Goal: Find specific fact: Find specific page/section

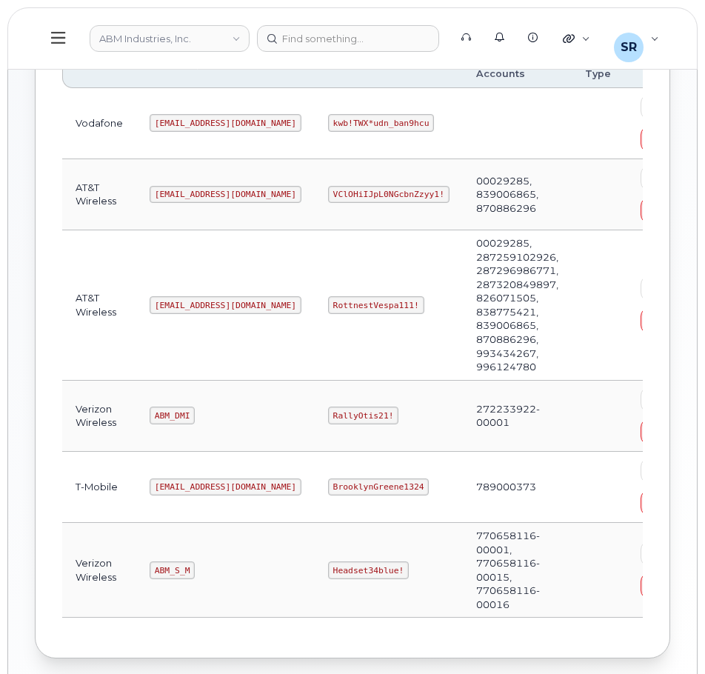
scroll to position [265, 0]
click at [186, 301] on code "[EMAIL_ADDRESS][DOMAIN_NAME]" at bounding box center [226, 305] width 152 height 18
copy code "[EMAIL_ADDRESS][DOMAIN_NAME]"
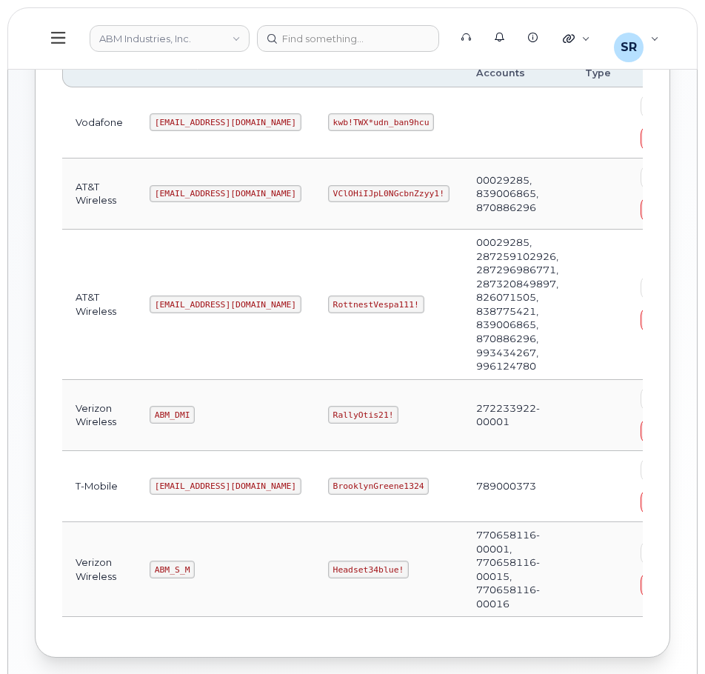
click at [328, 304] on code "RottnestVespa111!" at bounding box center [376, 305] width 96 height 18
copy code "RottnestVespa111!"
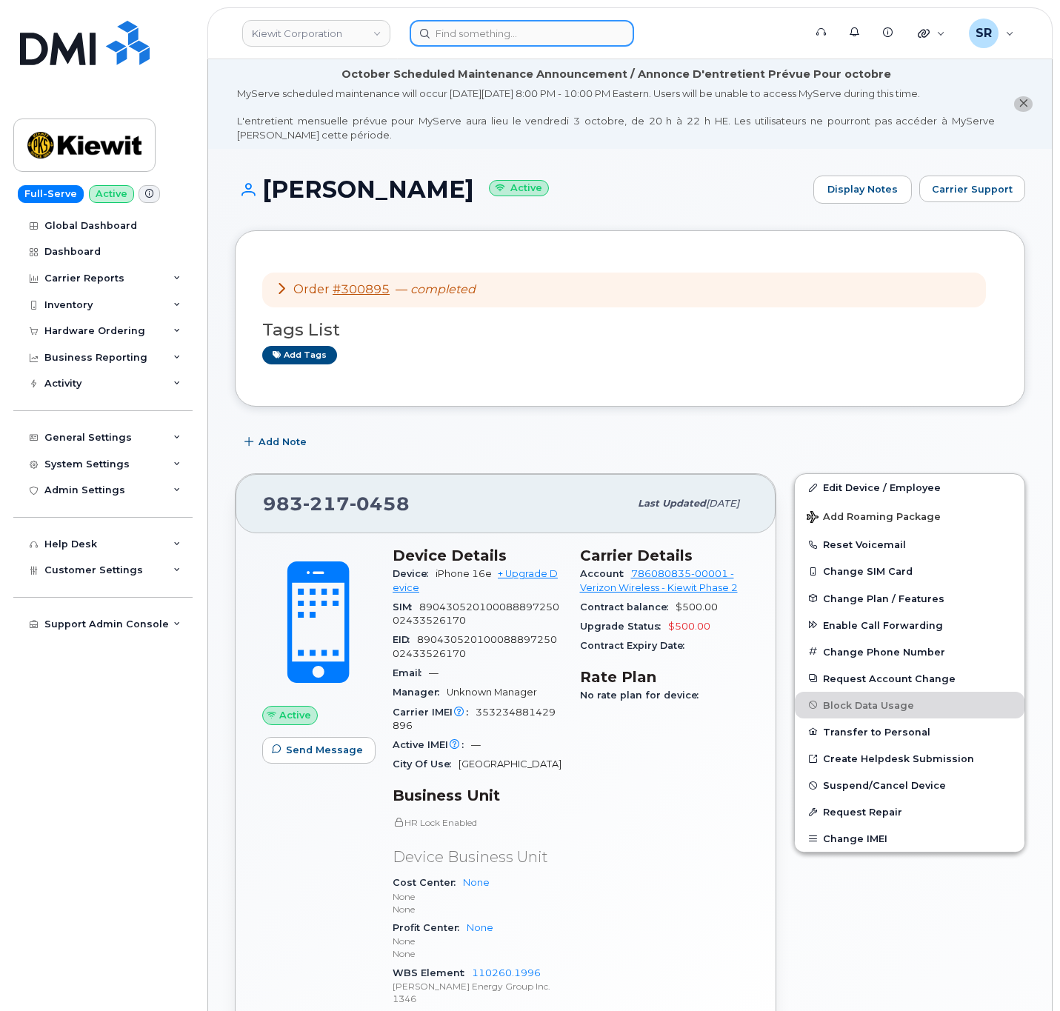
click at [518, 27] on input at bounding box center [522, 33] width 224 height 27
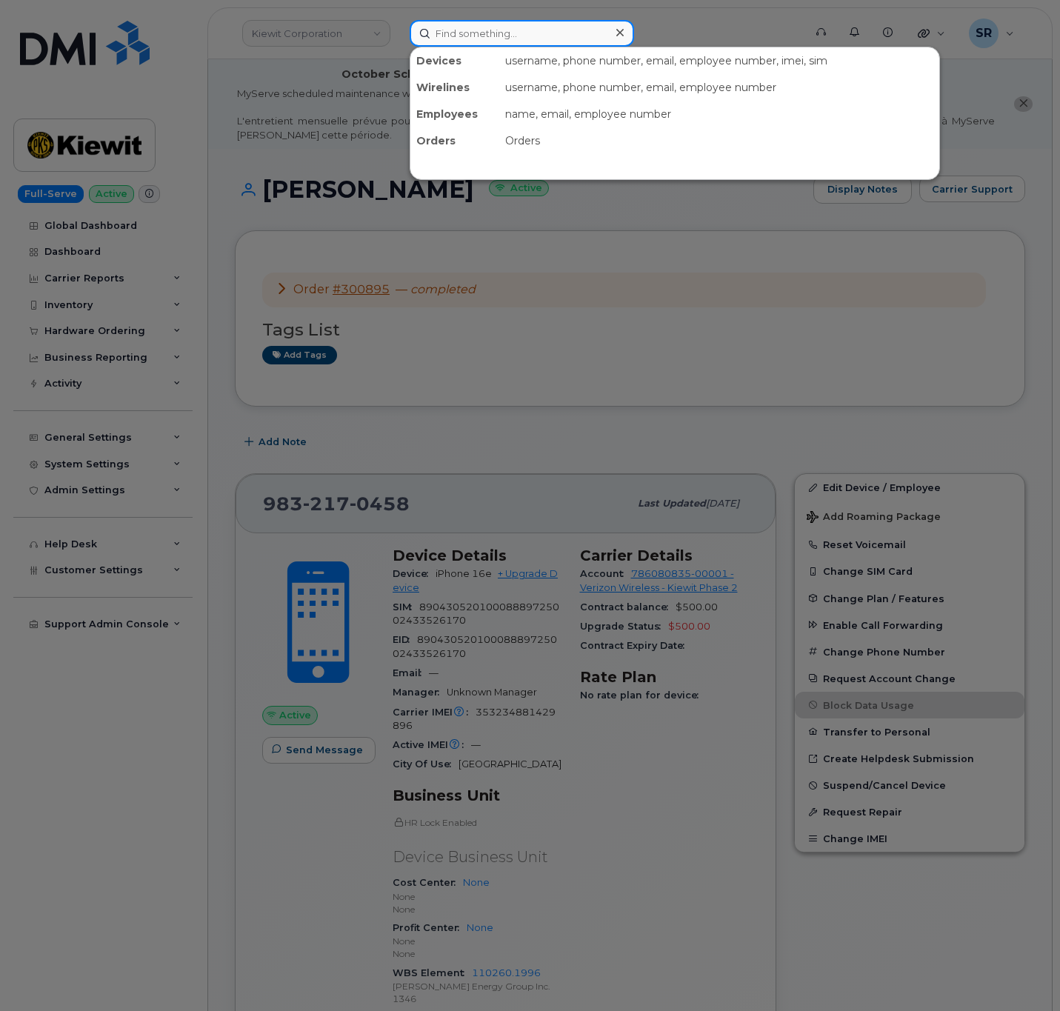
paste input "9294082631"
type input "9294082631"
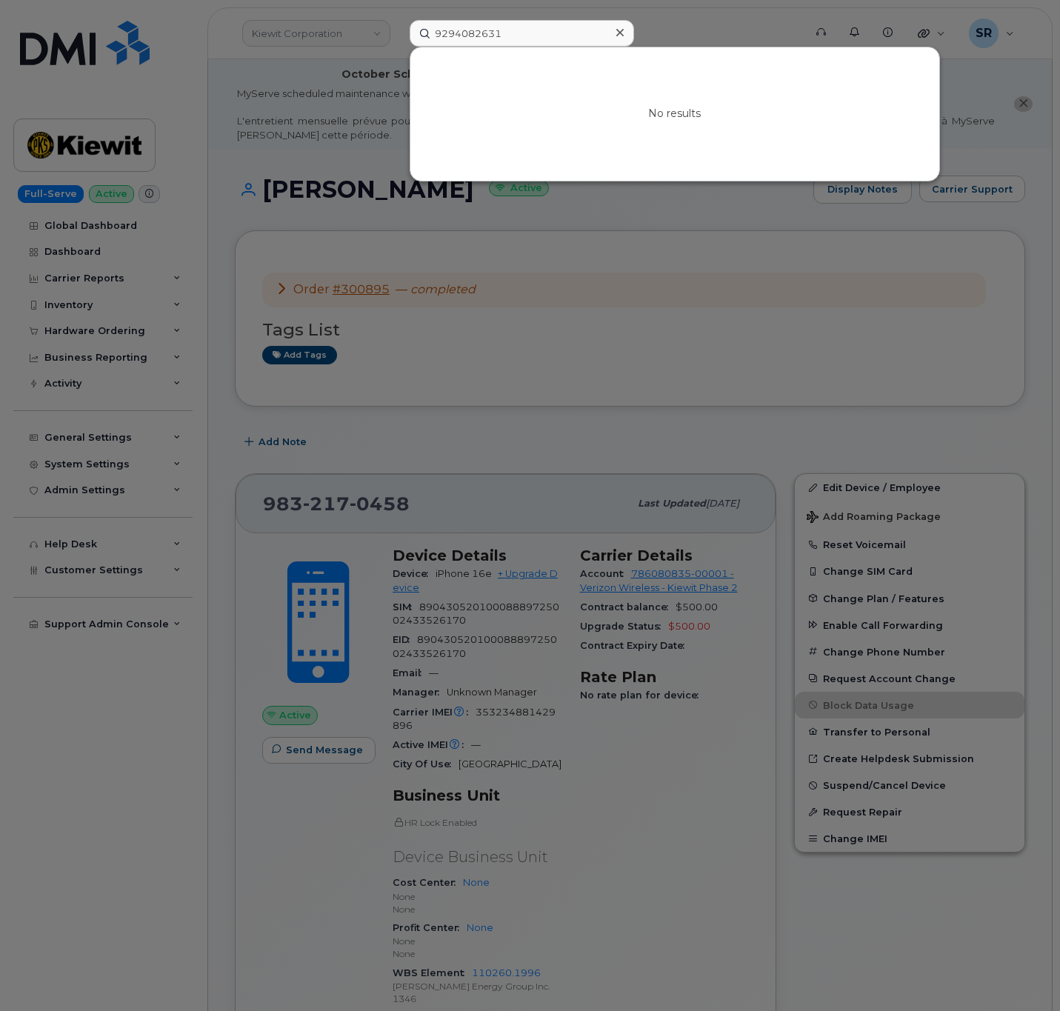
drag, startPoint x: 741, startPoint y: 401, endPoint x: 732, endPoint y: 384, distance: 18.6
click at [740, 398] on div at bounding box center [530, 505] width 1060 height 1011
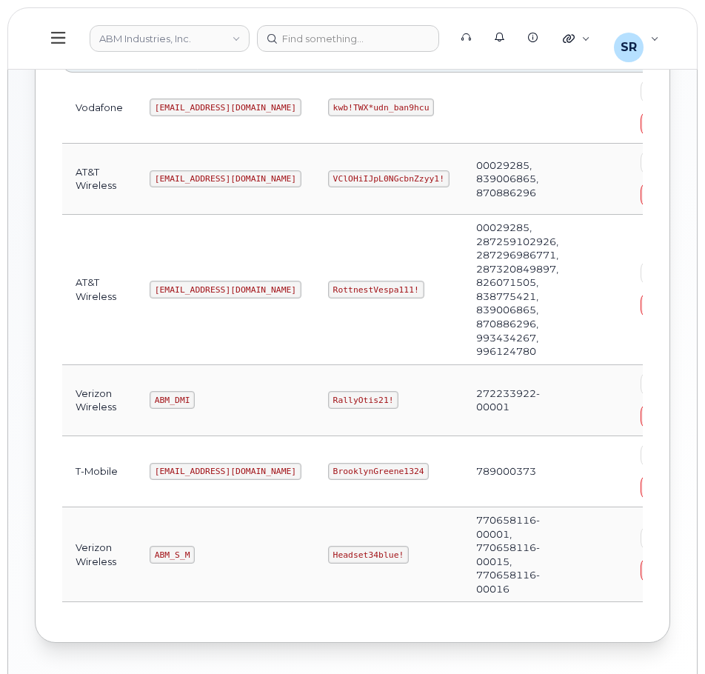
scroll to position [339, 0]
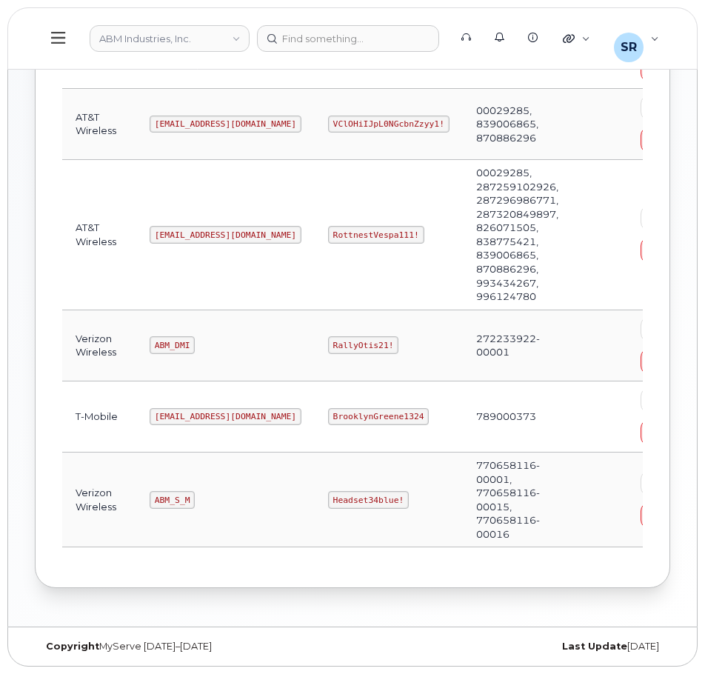
click at [161, 341] on code "ABM_DMI" at bounding box center [172, 345] width 45 height 18
click at [158, 491] on code "ABM_S_M" at bounding box center [172, 500] width 45 height 18
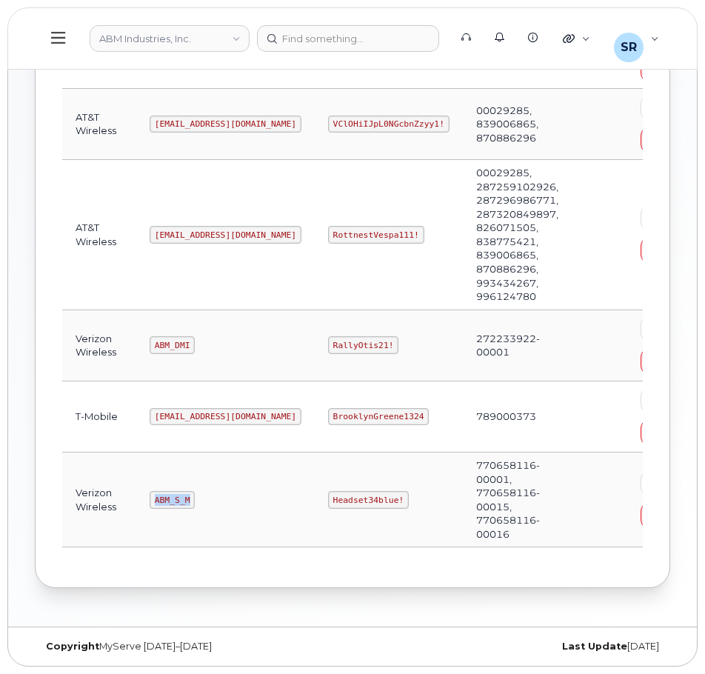
click at [158, 491] on code "ABM_S_M" at bounding box center [172, 500] width 45 height 18
copy code "ABM_S_M"
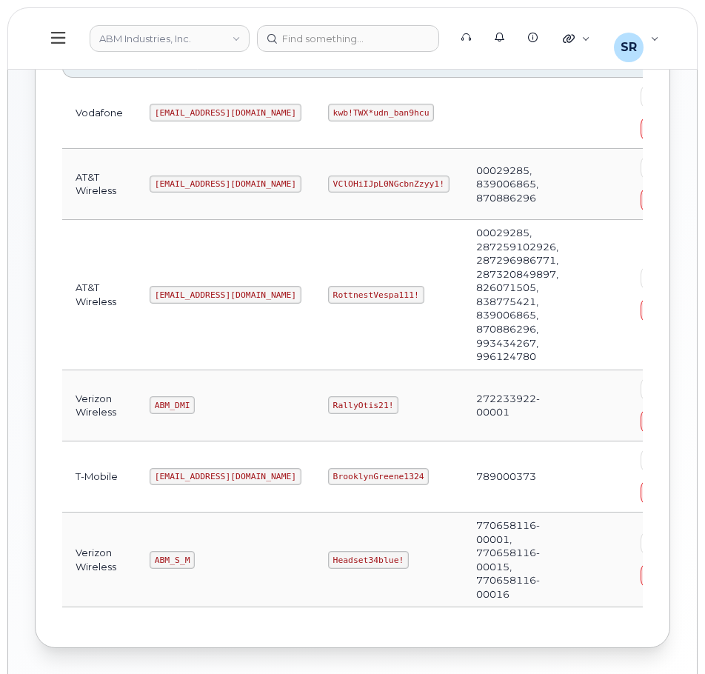
scroll to position [296, 0]
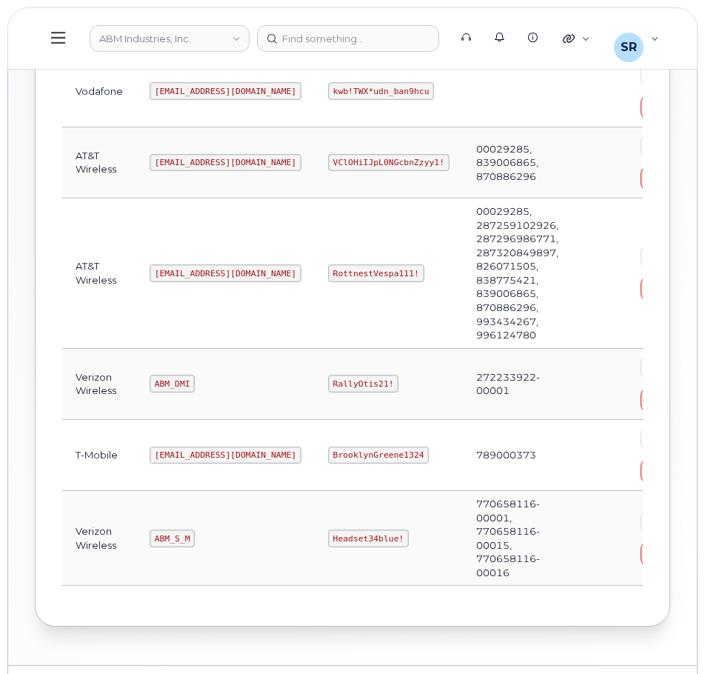
click at [328, 539] on code "Headset34blue!" at bounding box center [368, 539] width 81 height 18
copy code "Headset34blue!"
click at [173, 384] on code "ABM_DMI" at bounding box center [172, 384] width 45 height 18
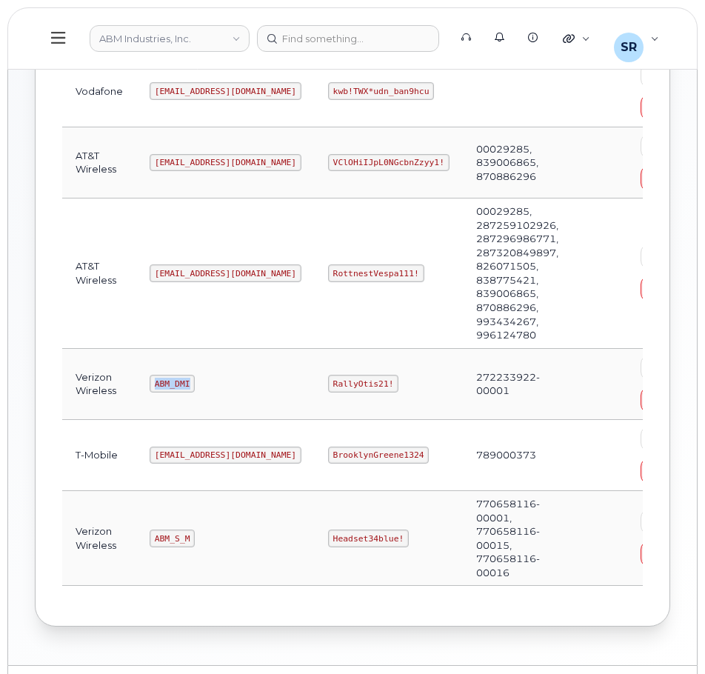
click at [173, 384] on code "ABM_DMI" at bounding box center [172, 384] width 45 height 18
click at [315, 442] on td "BrooklynGreene1324" at bounding box center [389, 455] width 148 height 71
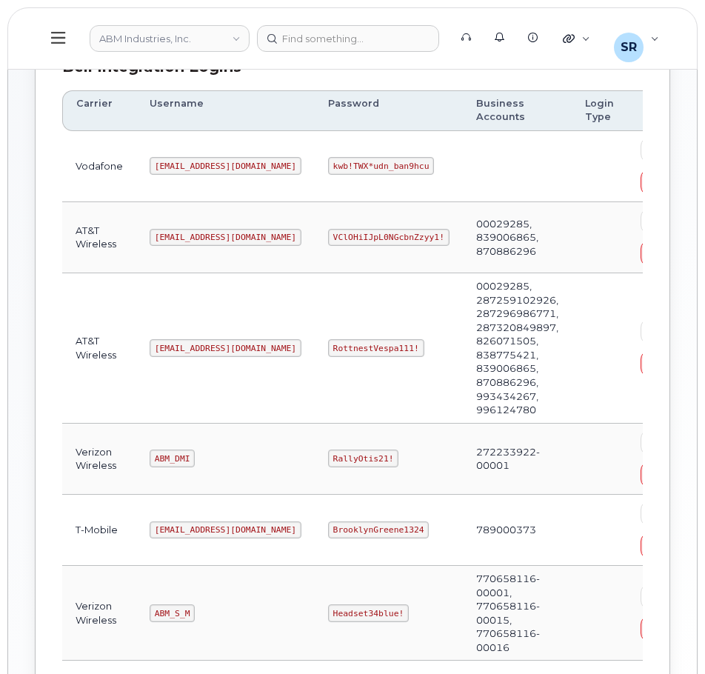
scroll to position [222, 0]
